Goal: Check status: Check status

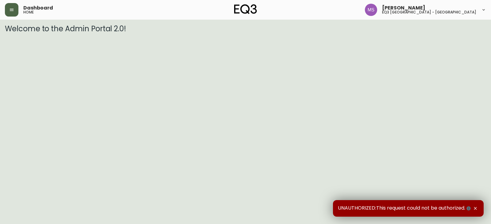
click at [15, 9] on button "button" at bounding box center [12, 10] width 14 height 14
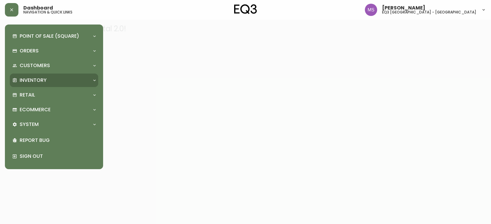
click at [36, 83] on p "Inventory" at bounding box center [33, 80] width 27 height 7
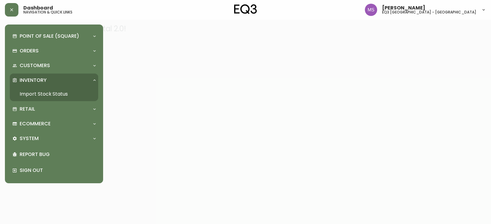
click at [34, 92] on link "Import Stock Status" at bounding box center [54, 94] width 88 height 14
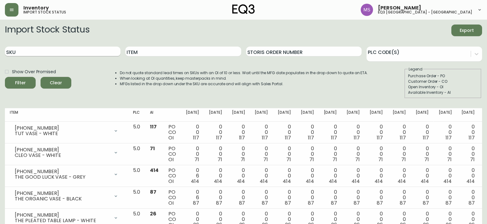
click at [29, 54] on input "SKU" at bounding box center [62, 52] width 115 height 10
paste input "[PHONE_NUMBER]"
type input "[PHONE_NUMBER]"
click at [5, 77] on button "Filter" at bounding box center [20, 83] width 31 height 12
